Goal: Navigation & Orientation: Find specific page/section

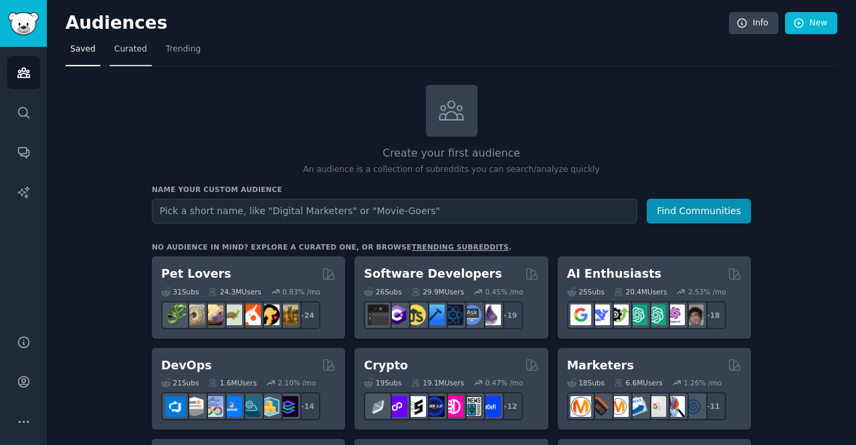
click at [125, 51] on span "Curated" at bounding box center [130, 49] width 33 height 12
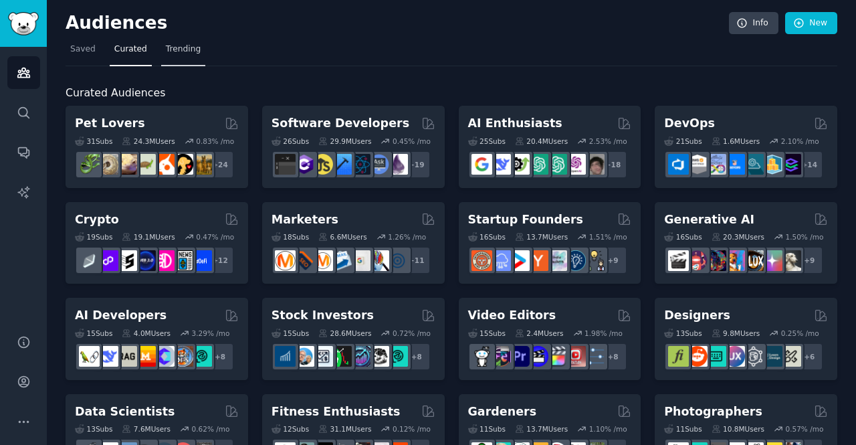
click at [161, 49] on link "Trending" at bounding box center [183, 52] width 44 height 27
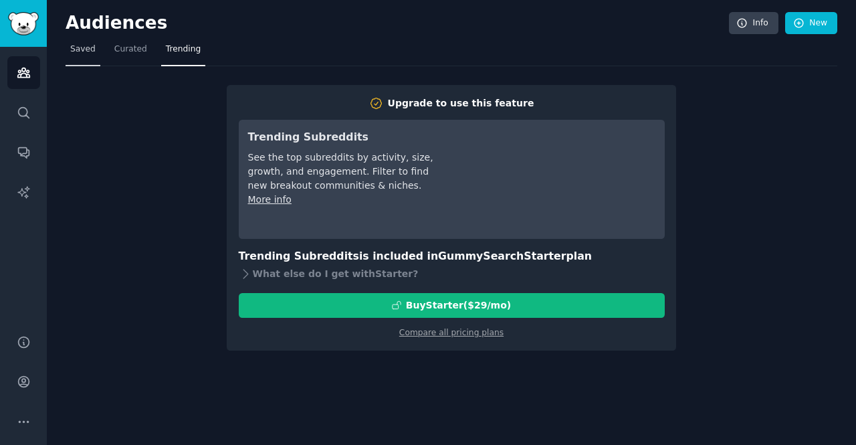
click at [72, 53] on span "Saved" at bounding box center [82, 49] width 25 height 12
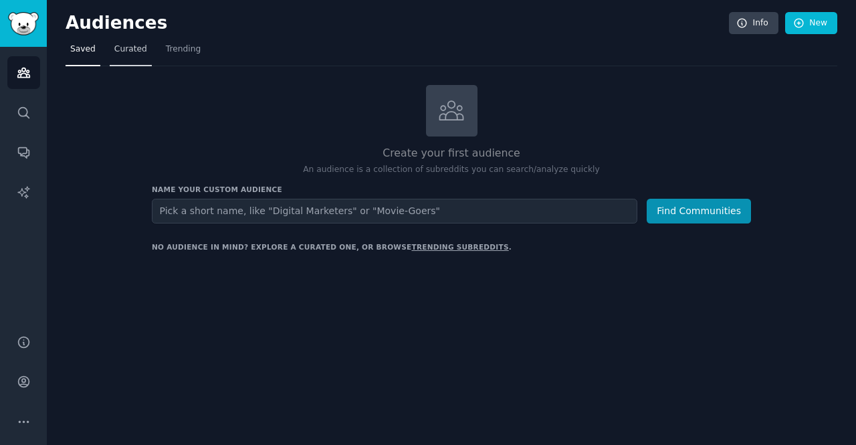
click at [114, 52] on span "Curated" at bounding box center [130, 49] width 33 height 12
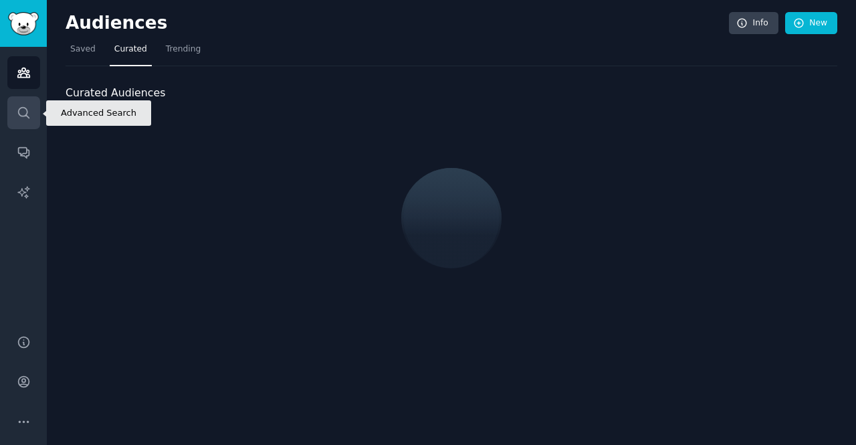
click at [31, 106] on link "Search" at bounding box center [23, 112] width 33 height 33
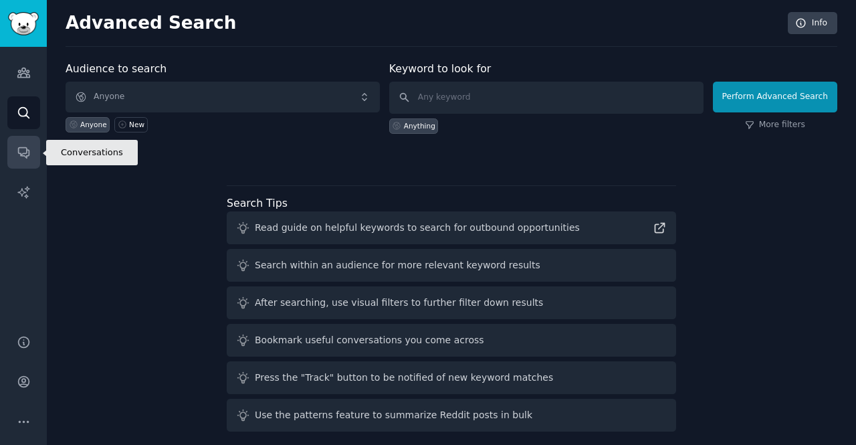
click at [21, 162] on link "Conversations" at bounding box center [23, 152] width 33 height 33
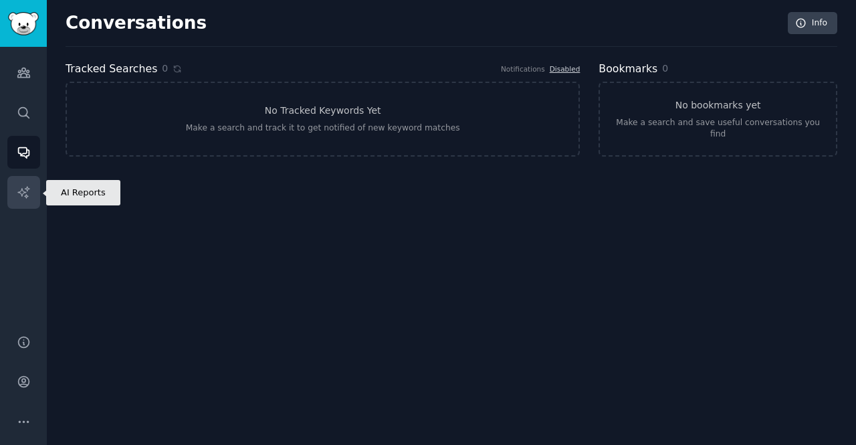
click at [22, 195] on icon "Sidebar" at bounding box center [22, 191] width 11 height 11
